Goal: Share content

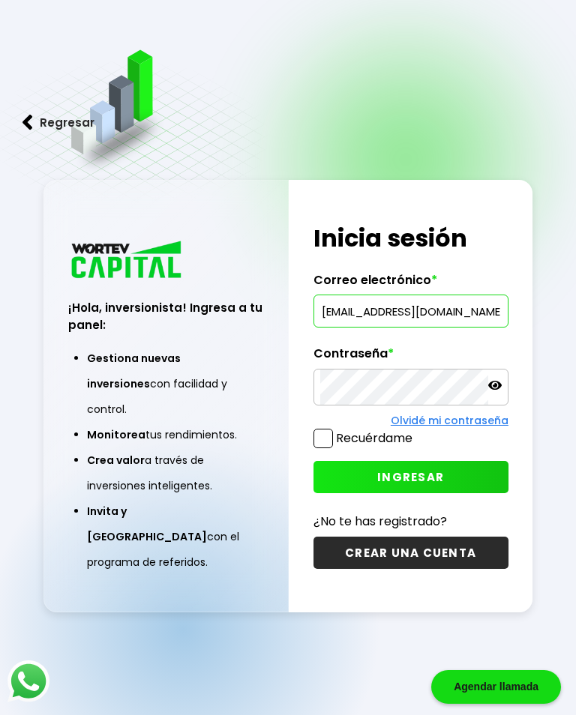
type input "[EMAIL_ADDRESS][DOMAIN_NAME]"
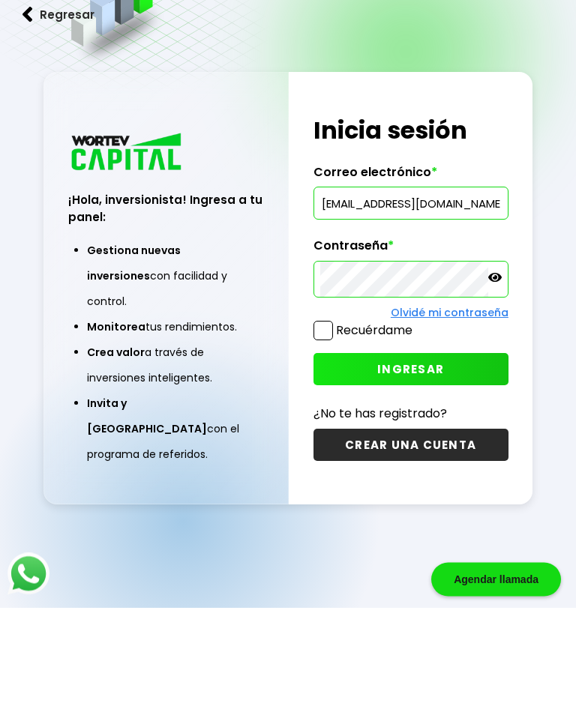
click at [424, 469] on span "INGRESAR" at bounding box center [410, 477] width 67 height 16
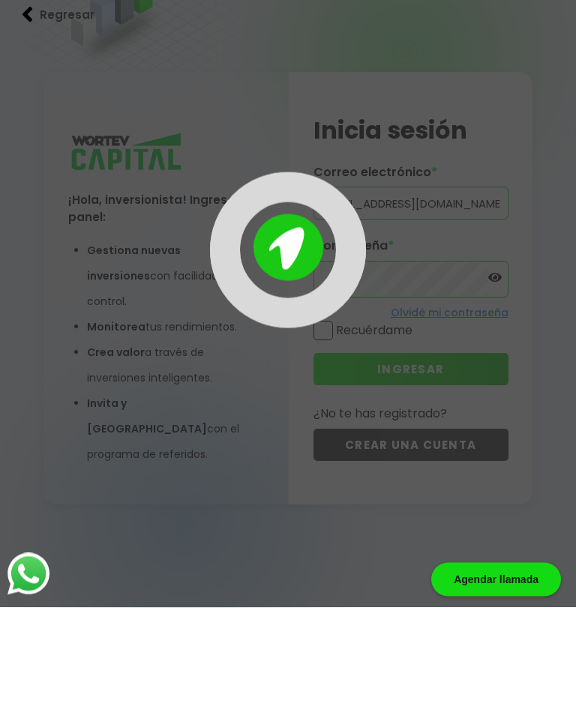
scroll to position [75, 0]
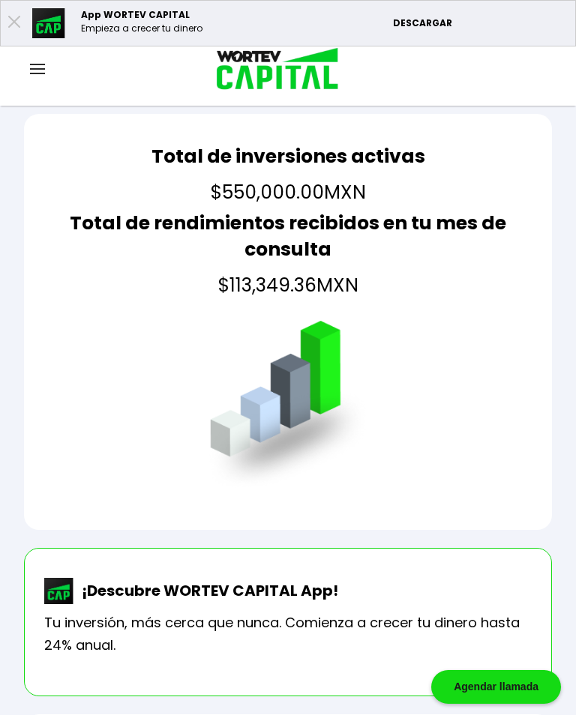
click at [43, 73] on img at bounding box center [37, 69] width 15 height 10
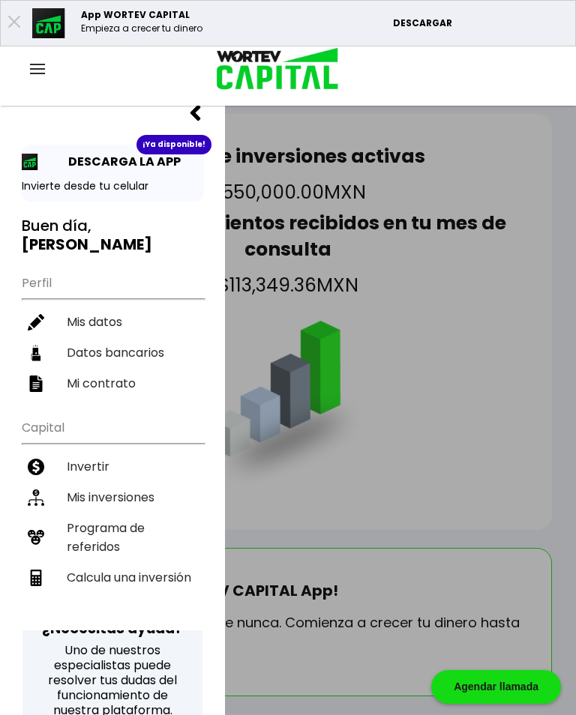
click at [116, 517] on li "Programa de referidos" at bounding box center [113, 537] width 182 height 49
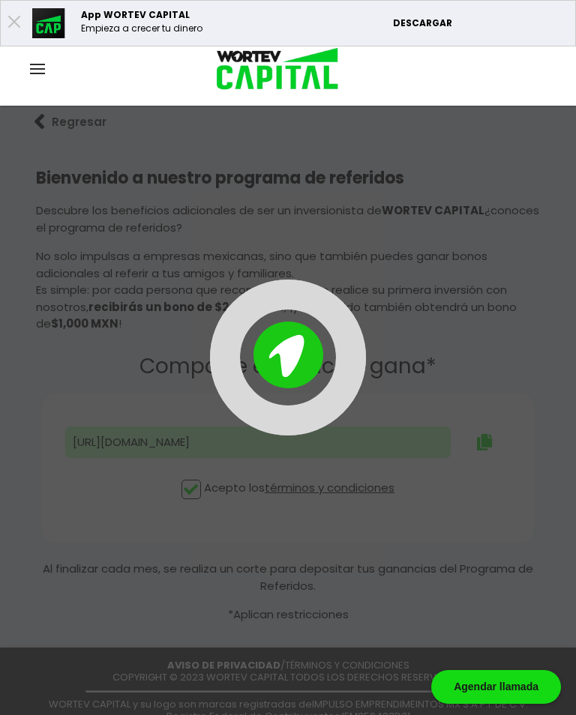
type input "[URL][DOMAIN_NAME]"
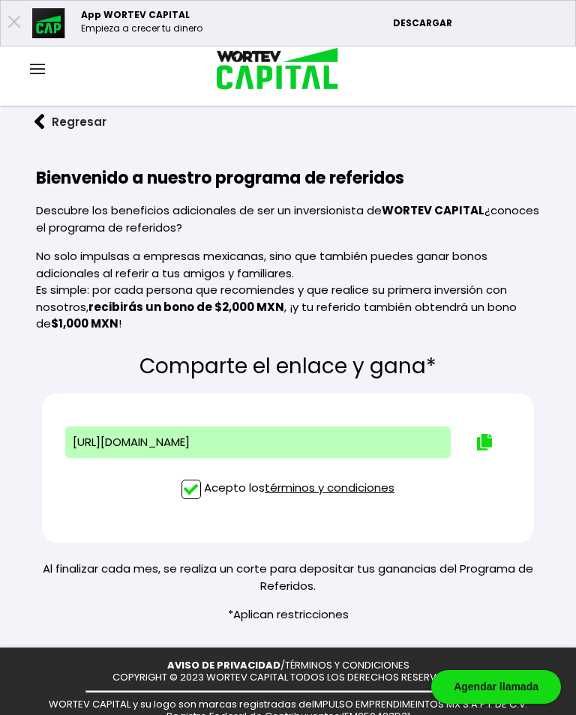
click at [477, 444] on img at bounding box center [484, 442] width 15 height 16
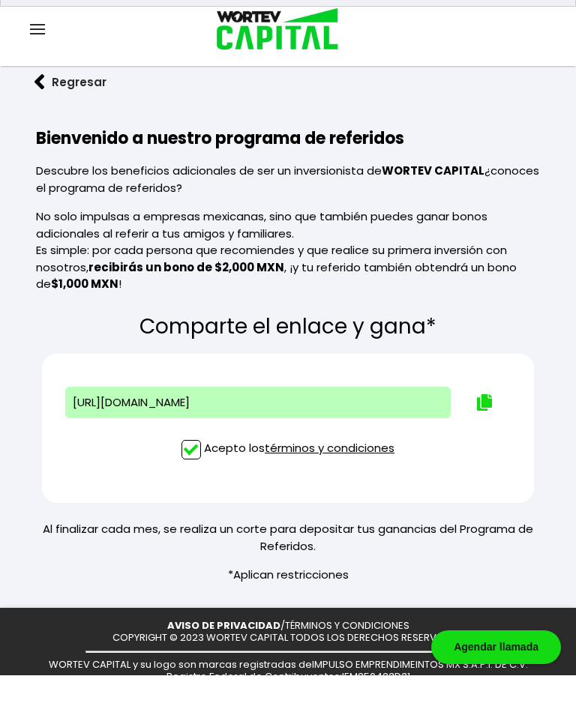
scroll to position [23, 0]
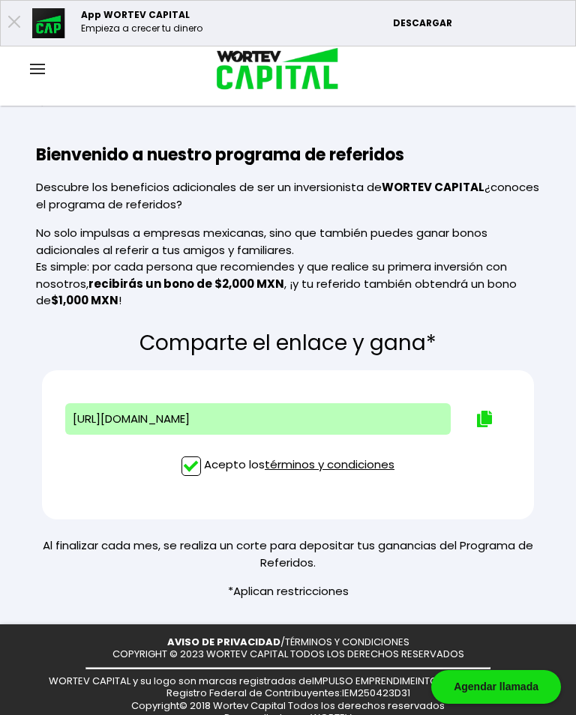
click at [43, 63] on div at bounding box center [37, 70] width 75 height 19
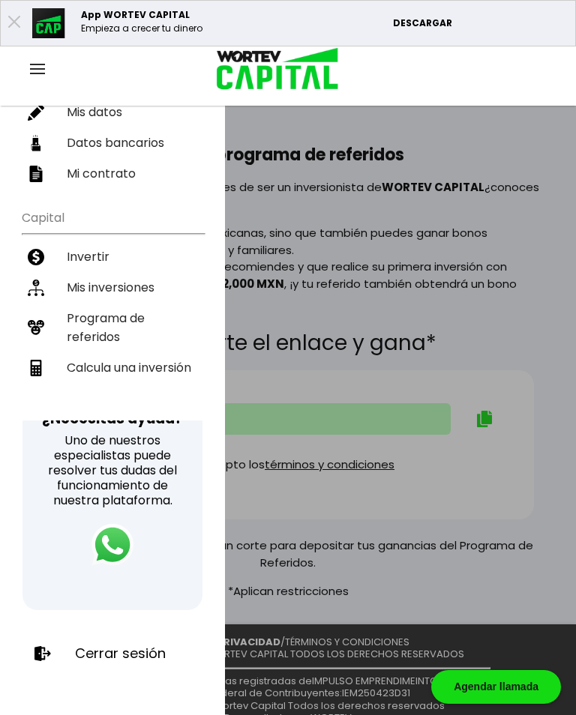
scroll to position [208, 0]
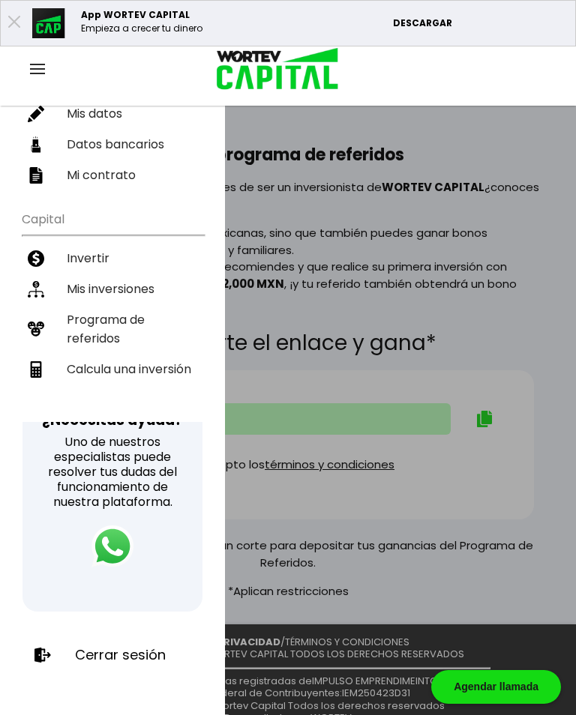
click at [148, 645] on div "Cerrar sesión" at bounding box center [112, 655] width 180 height 39
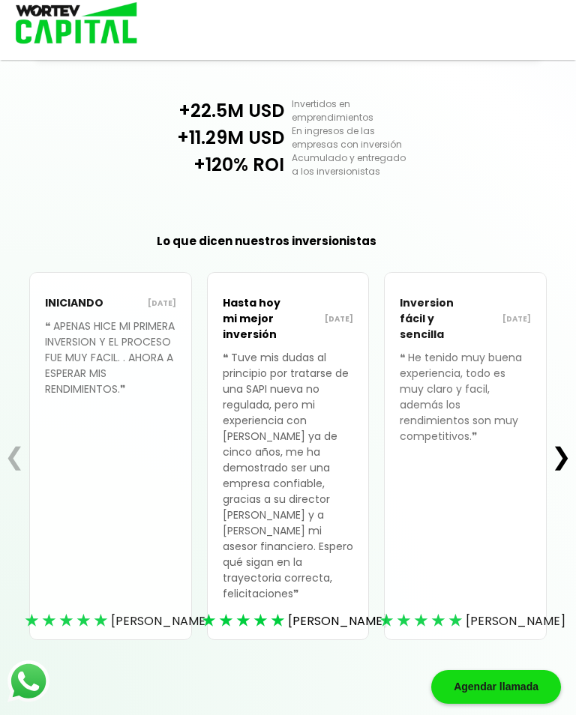
scroll to position [496, 0]
